Goal: Transaction & Acquisition: Book appointment/travel/reservation

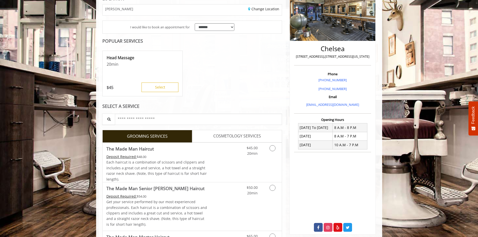
scroll to position [100, 0]
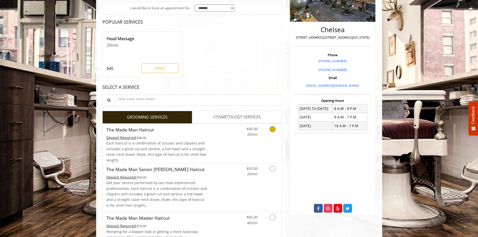
click at [274, 129] on icon "Grooming services" at bounding box center [272, 129] width 6 height 6
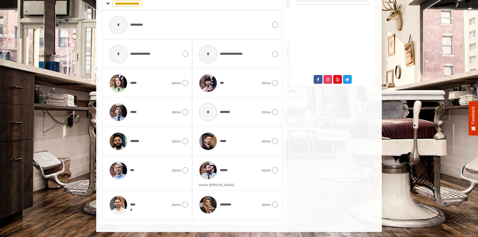
scroll to position [204, 0]
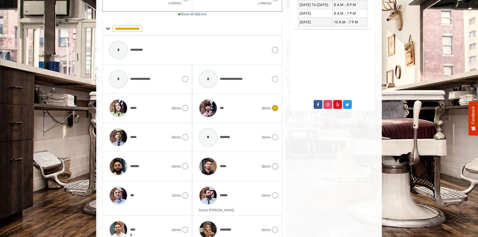
click at [277, 109] on icon at bounding box center [275, 108] width 6 height 6
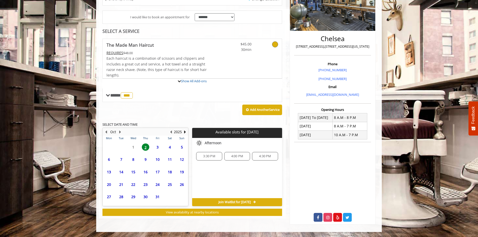
scroll to position [131, 0]
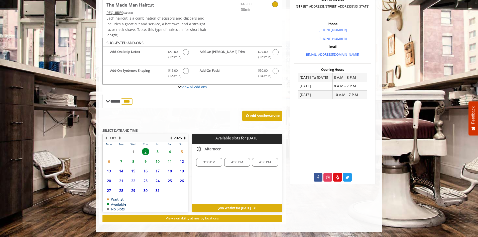
click at [158, 152] on span "3" at bounding box center [158, 151] width 8 height 7
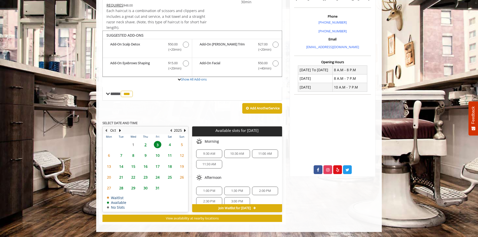
scroll to position [0, 0]
click at [234, 154] on span "10:30 AM" at bounding box center [237, 155] width 14 height 4
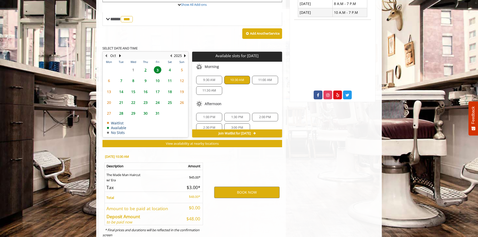
scroll to position [229, 0]
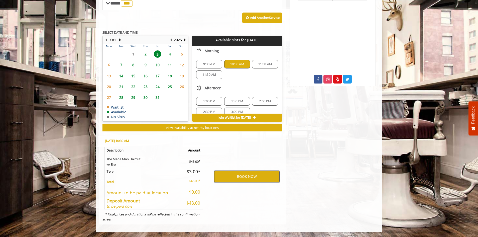
click at [249, 172] on button "BOOK NOW" at bounding box center [246, 177] width 65 height 12
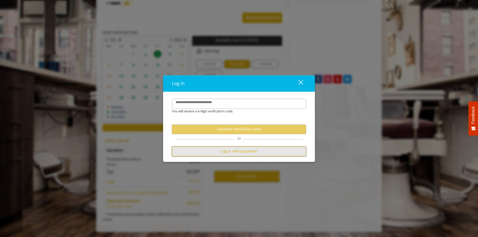
click at [237, 152] on button "Log in with password" at bounding box center [239, 151] width 134 height 10
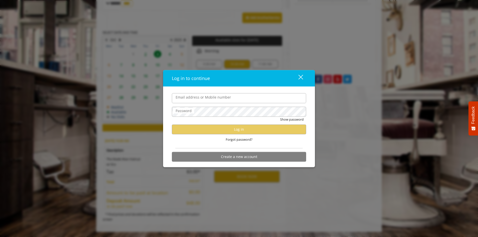
type input "**********"
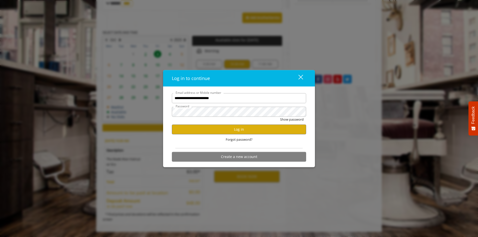
scroll to position [0, 0]
click at [234, 128] on button "Log in" at bounding box center [239, 129] width 134 height 10
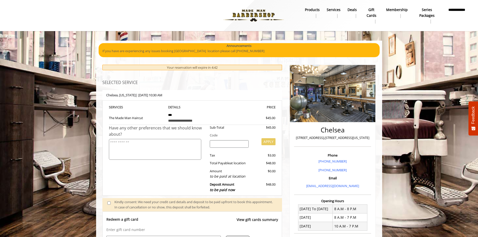
scroll to position [156, 0]
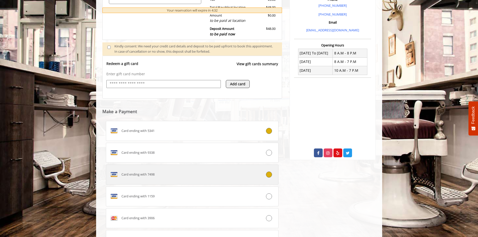
click at [268, 174] on icon at bounding box center [269, 174] width 6 height 6
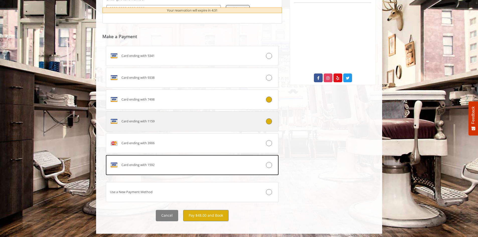
scroll to position [231, 0]
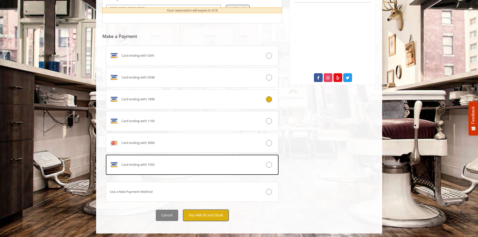
click at [207, 217] on button "Pay $48.00 and Book" at bounding box center [205, 215] width 45 height 11
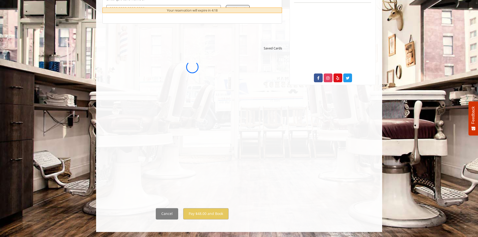
scroll to position [0, 0]
